Goal: Task Accomplishment & Management: Manage account settings

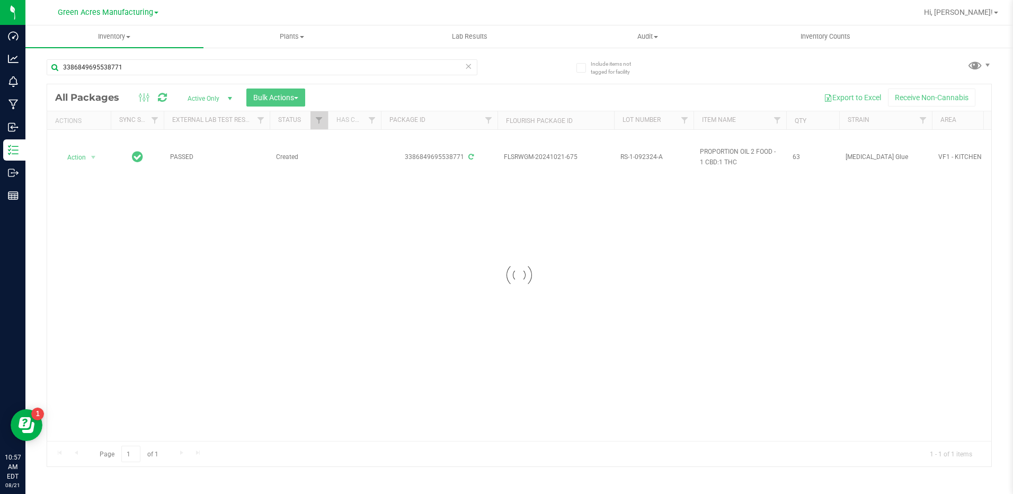
click at [72, 157] on div at bounding box center [519, 275] width 944 height 382
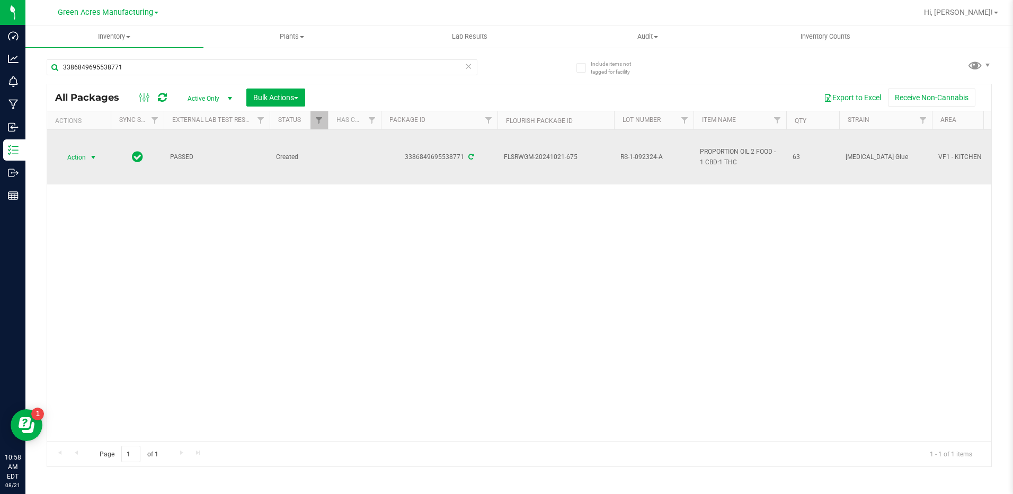
click at [91, 157] on span "select" at bounding box center [93, 157] width 8 height 8
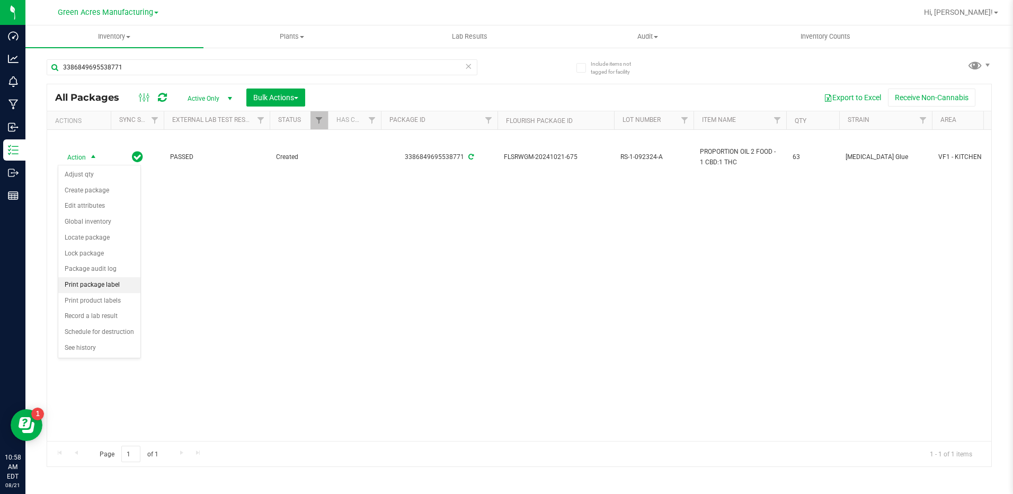
click at [90, 286] on li "Print package label" at bounding box center [99, 285] width 82 height 16
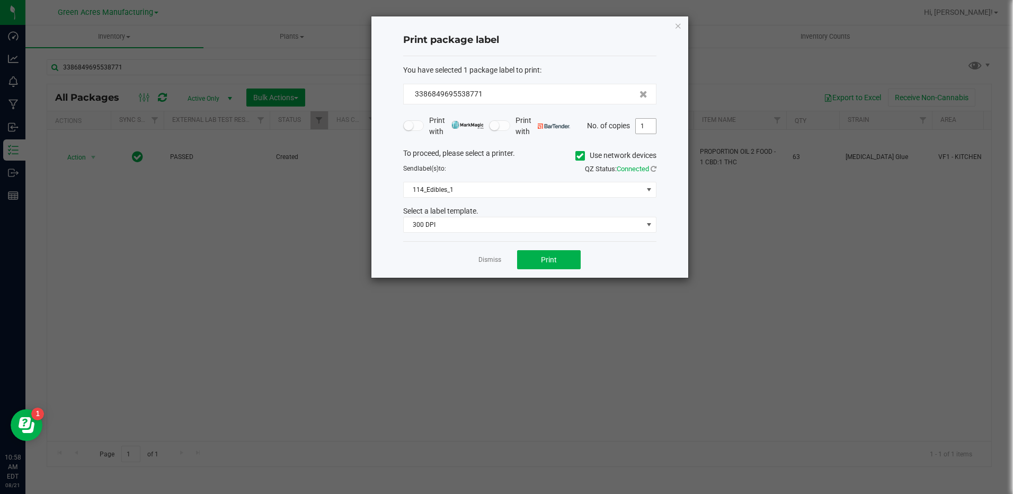
click at [642, 128] on input "1" at bounding box center [646, 126] width 20 height 15
type input "2"
click at [539, 259] on button "Print" at bounding box center [549, 259] width 64 height 19
click at [644, 125] on input "2" at bounding box center [646, 126] width 20 height 15
type input "1"
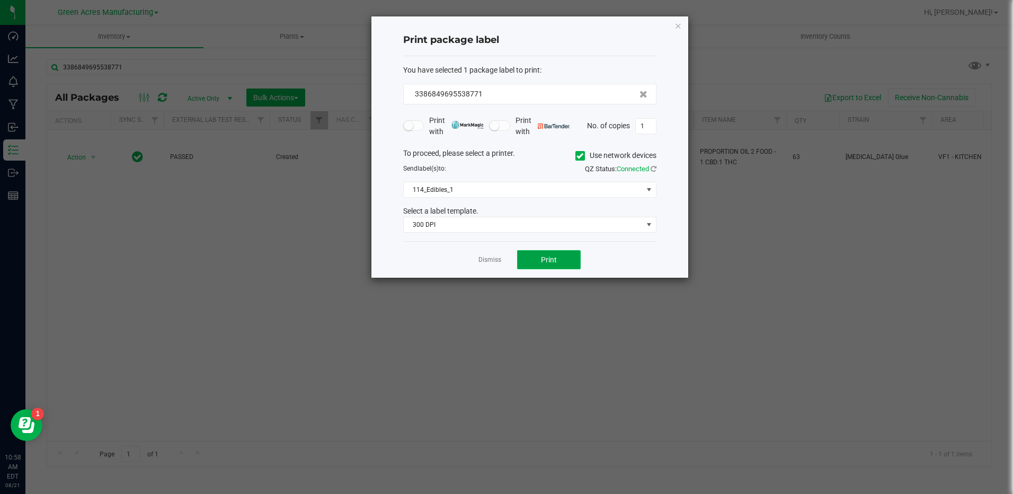
click at [563, 254] on button "Print" at bounding box center [549, 259] width 64 height 19
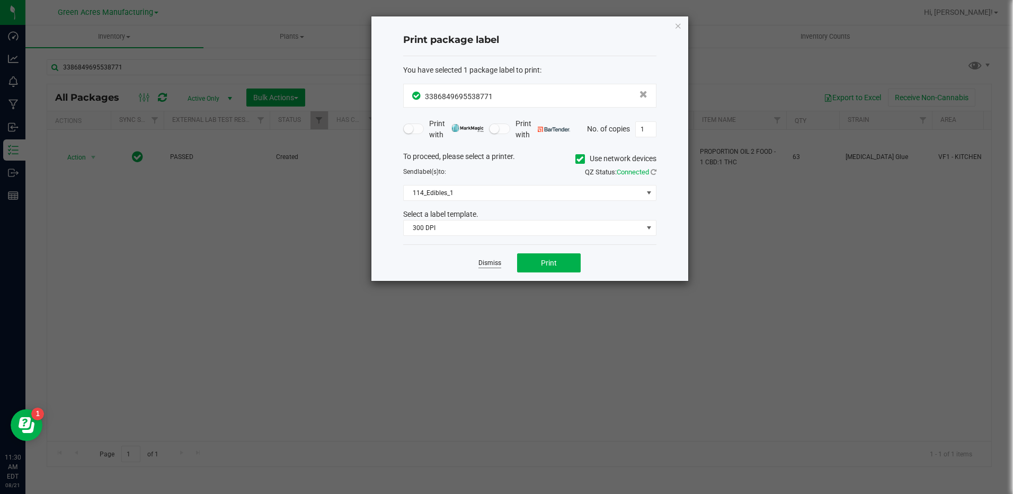
click at [492, 262] on link "Dismiss" at bounding box center [490, 263] width 23 height 9
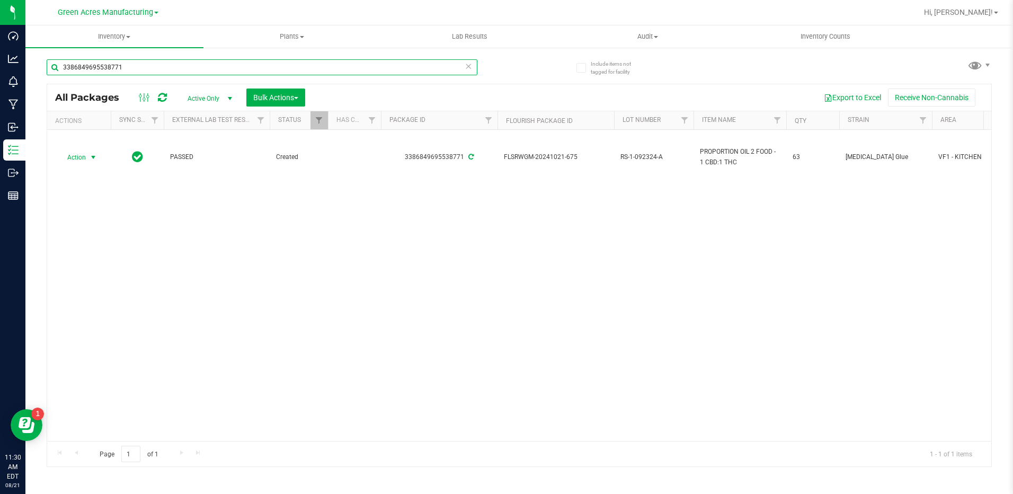
click at [288, 64] on input "3386849695538771" at bounding box center [262, 67] width 431 height 16
type input "3"
type input "SUGAR"
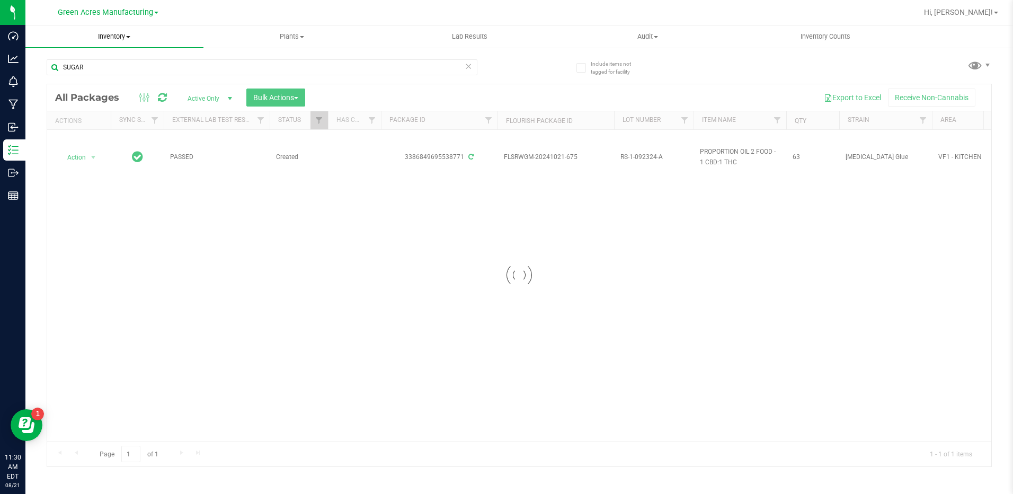
click at [127, 38] on span "Inventory" at bounding box center [114, 37] width 178 height 10
click at [120, 82] on li "All inventory" at bounding box center [114, 76] width 178 height 13
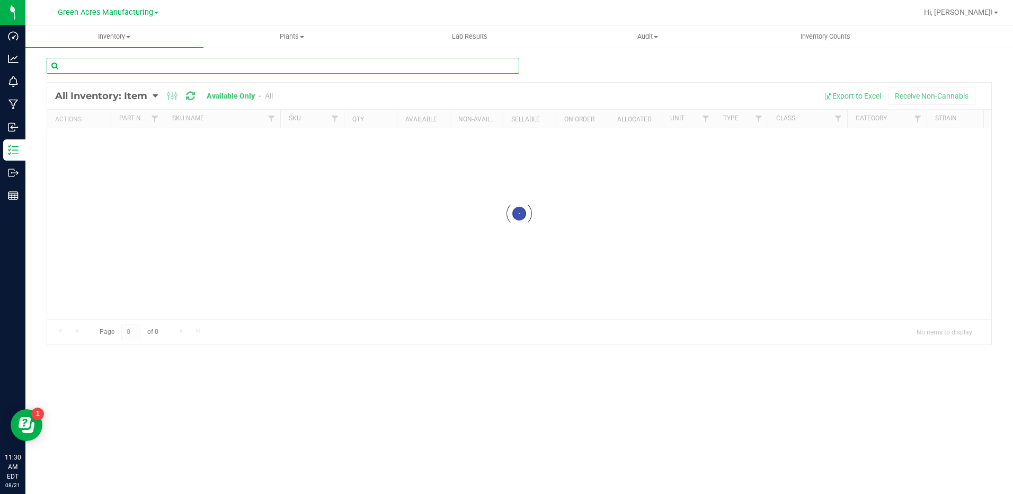
click at [190, 67] on input "text" at bounding box center [283, 66] width 473 height 16
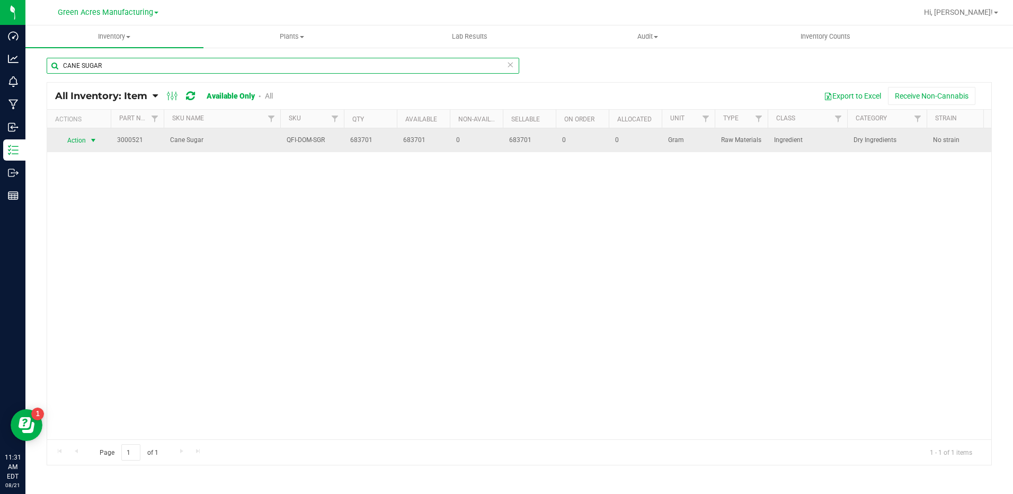
type input "CANE SUGAR"
click at [69, 141] on span "Action" at bounding box center [72, 140] width 29 height 15
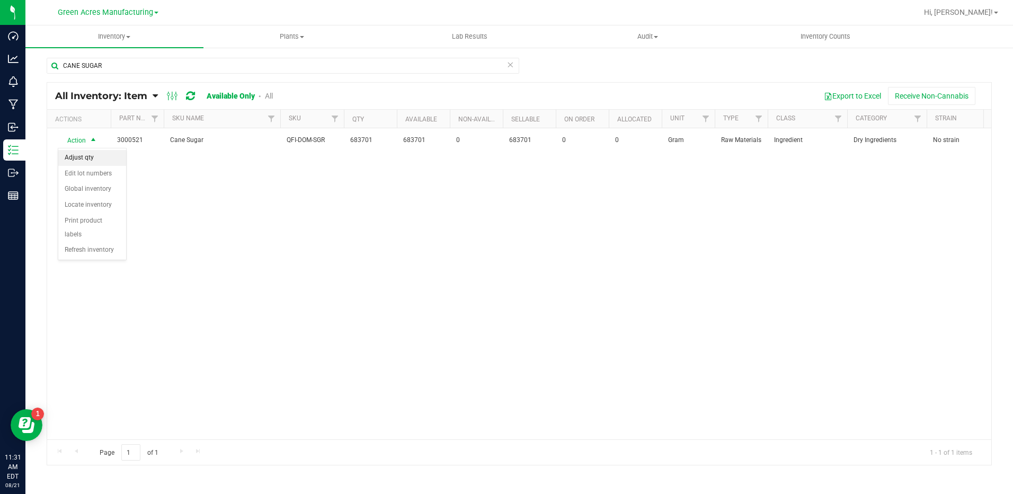
click at [76, 156] on li "Adjust qty" at bounding box center [92, 158] width 68 height 16
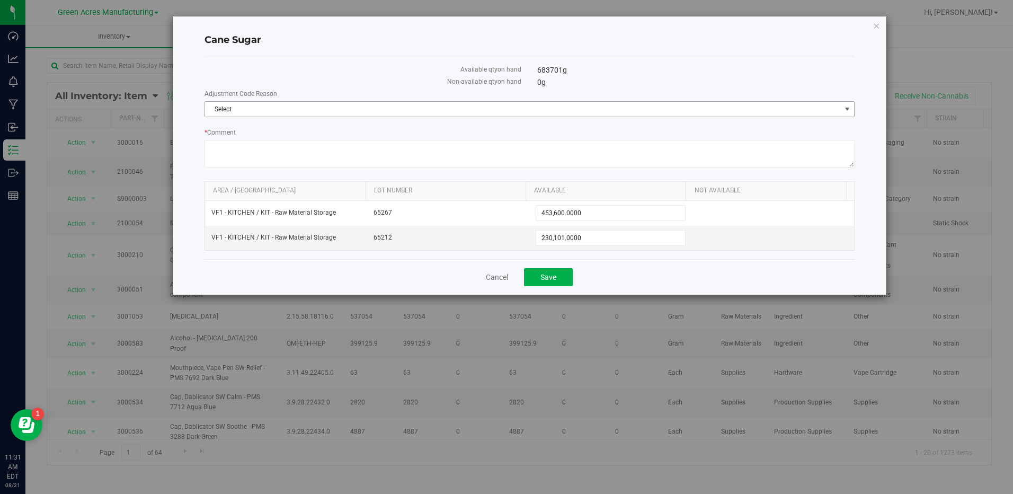
click at [555, 101] on span "Select" at bounding box center [530, 109] width 650 height 16
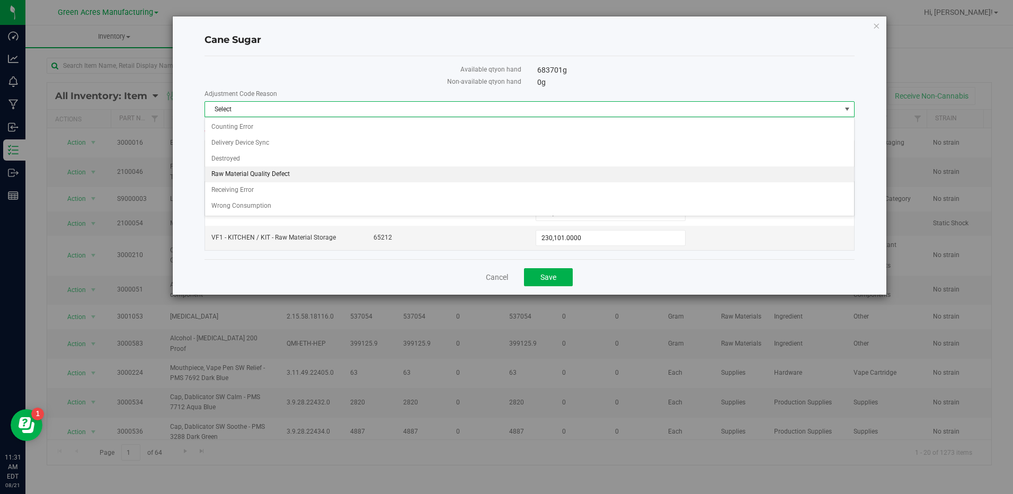
click at [527, 171] on li "Raw Material Quality Defect" at bounding box center [529, 174] width 649 height 16
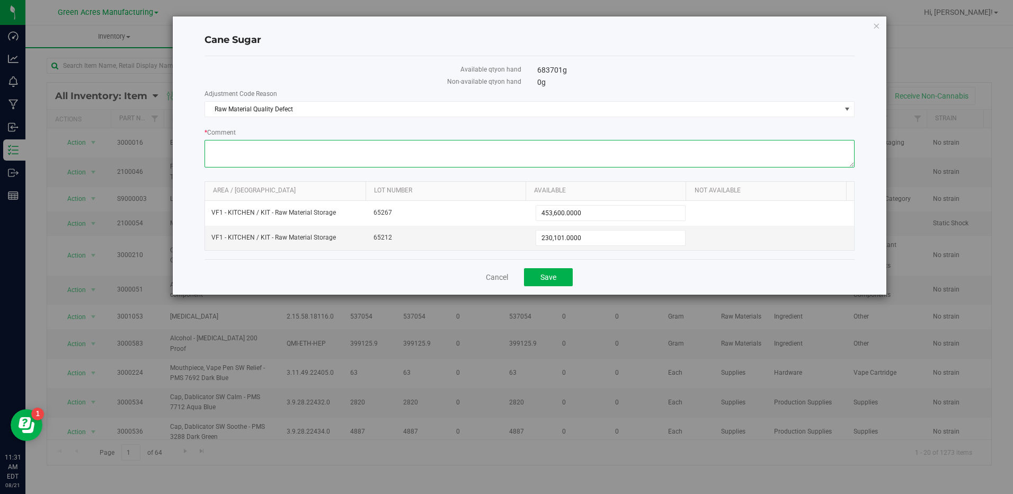
click at [530, 160] on textarea "* Comment" at bounding box center [530, 154] width 650 height 28
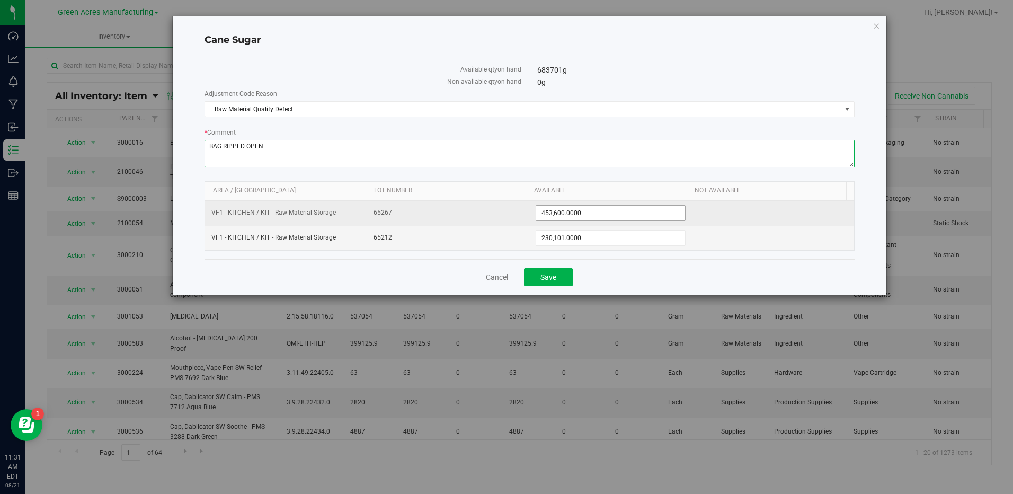
type textarea "BAG RIPPED OPEN"
click at [625, 209] on span "453,600.0000 453600" at bounding box center [610, 213] width 149 height 16
type input "430920"
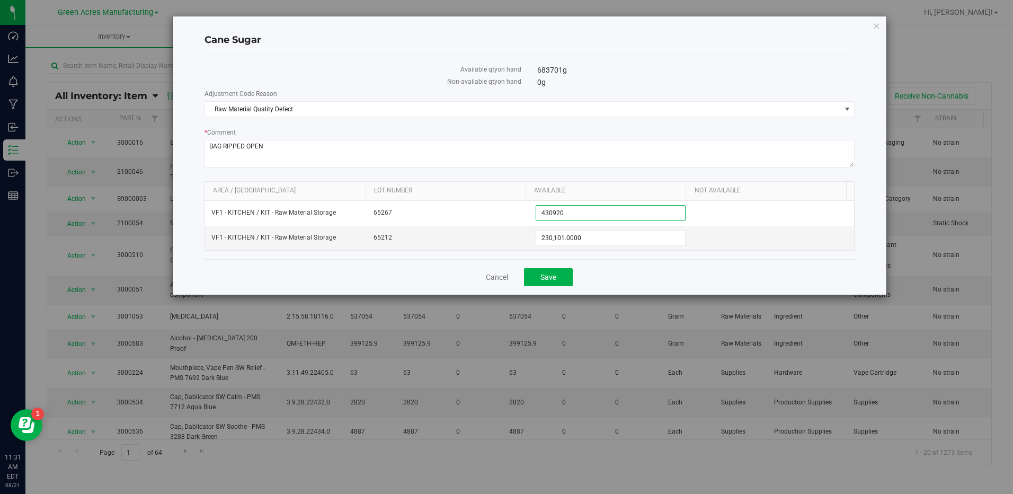
type input "430,920.0000"
click at [619, 257] on div "Available qty on hand 683701 g Non-available qty on hand 0 g Adjustment Code Re…" at bounding box center [530, 157] width 650 height 203
click at [564, 280] on button "Save" at bounding box center [548, 277] width 49 height 18
